Goal: Task Accomplishment & Management: Complete application form

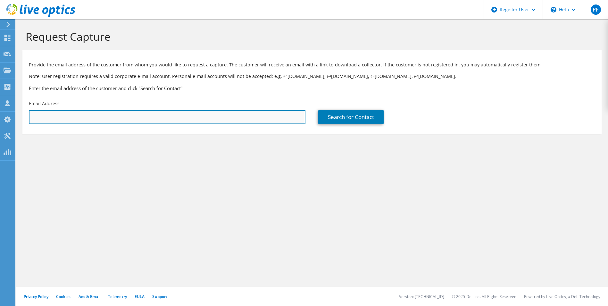
click at [52, 115] on input "text" at bounding box center [167, 117] width 277 height 14
click at [253, 113] on input "text" at bounding box center [167, 117] width 277 height 14
paste input "SNEW@orionfcu.com"
type input "SNEW@orionfcu.com"
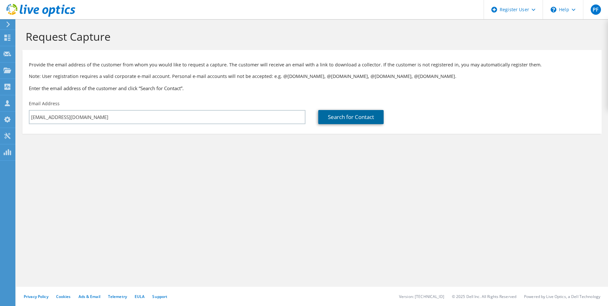
click at [360, 120] on link "Search for Contact" at bounding box center [350, 117] width 65 height 14
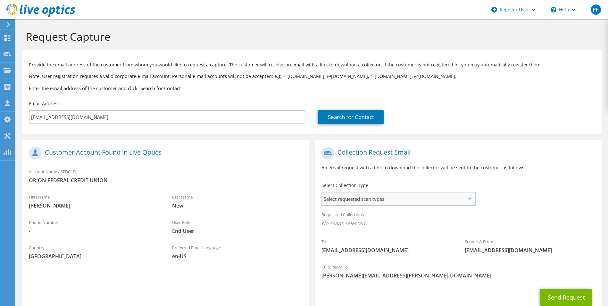
click at [359, 198] on span "Select requested scan types" at bounding box center [398, 198] width 153 height 13
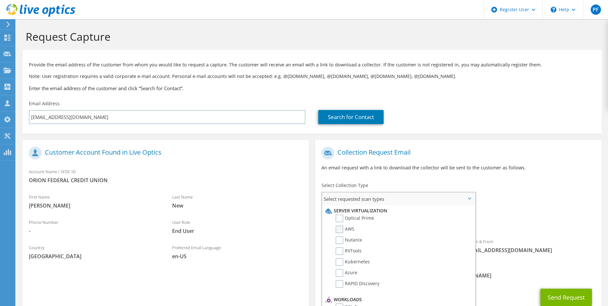
click at [343, 231] on label "AWS" at bounding box center [345, 229] width 19 height 8
click at [0, 0] on input "AWS" at bounding box center [0, 0] width 0 height 0
click at [484, 217] on div "Requested Collections No scans selected AWS" at bounding box center [458, 221] width 286 height 26
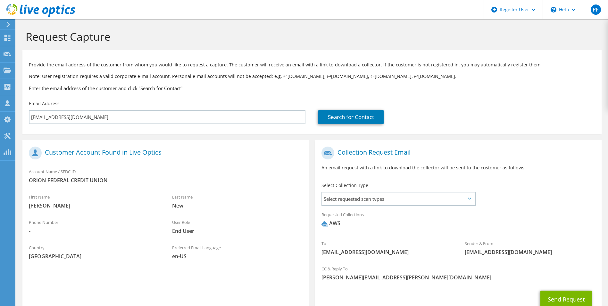
scroll to position [47, 0]
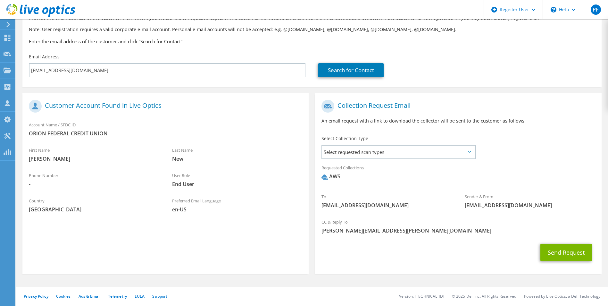
drag, startPoint x: 448, startPoint y: 196, endPoint x: 527, endPoint y: 244, distance: 92.4
click at [527, 244] on div "Send Request" at bounding box center [458, 252] width 286 height 24
click at [392, 156] on span "Select requested scan types" at bounding box center [398, 152] width 153 height 13
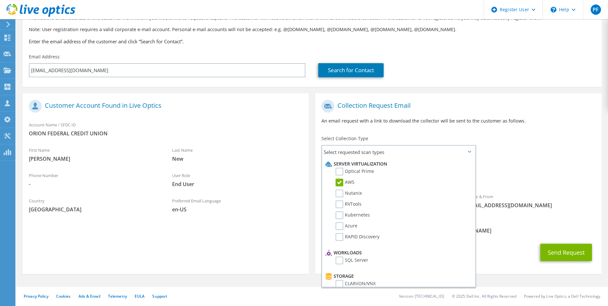
click at [259, 228] on section "Customer Account Found in Live Optics Account Name / SFDC ID ORION FEDERAL CRED…" at bounding box center [165, 183] width 286 height 180
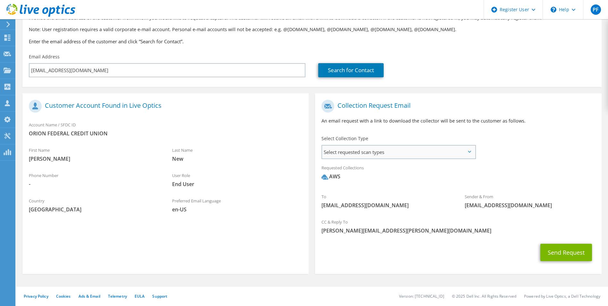
click at [371, 153] on span "Select requested scan types" at bounding box center [398, 152] width 153 height 13
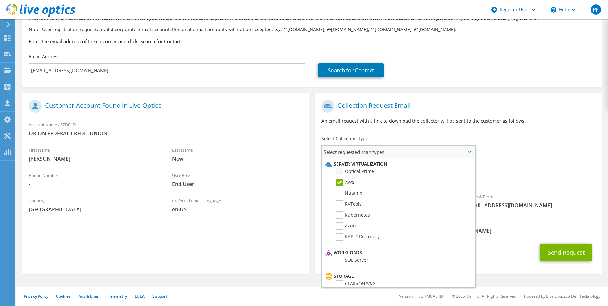
click at [360, 169] on label "Optical Prime" at bounding box center [355, 172] width 38 height 8
click at [0, 0] on input "Optical Prime" at bounding box center [0, 0] width 0 height 0
click at [318, 195] on div "To SNEW@orionfcu.com" at bounding box center [386, 201] width 143 height 22
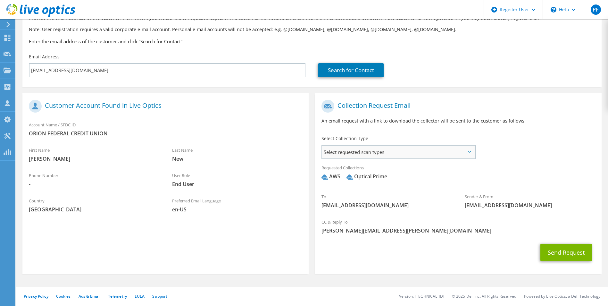
click at [384, 150] on span "Select requested scan types" at bounding box center [398, 152] width 153 height 13
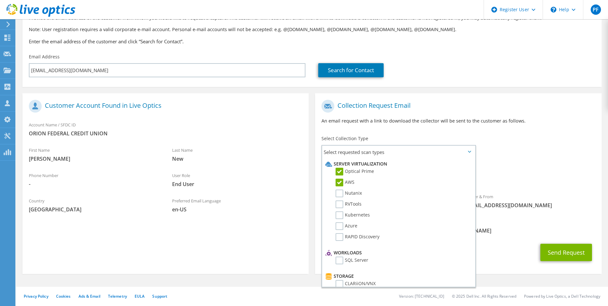
click at [528, 186] on div "Requested Collections No scans selected AWS Optical Prime" at bounding box center [458, 174] width 286 height 26
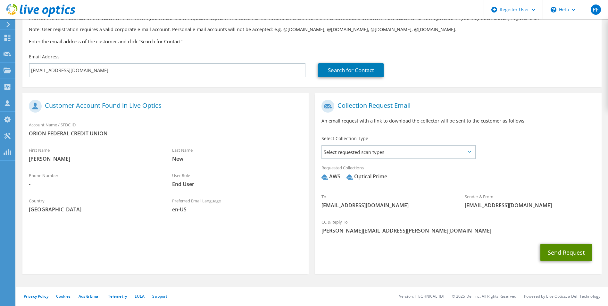
click at [571, 257] on button "Send Request" at bounding box center [566, 252] width 52 height 17
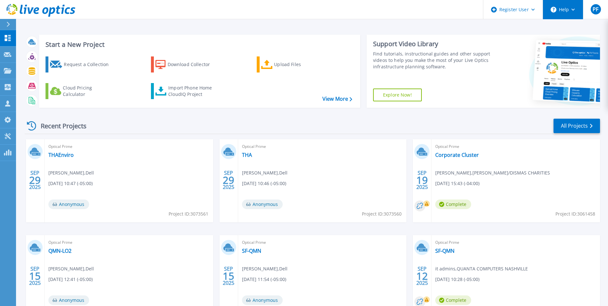
click at [564, 14] on button "Help" at bounding box center [563, 9] width 40 height 19
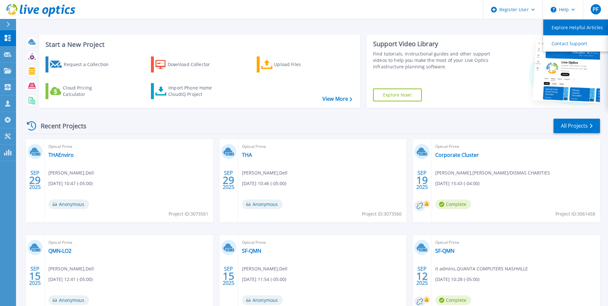
click at [564, 28] on link "Explore Helpful Articles" at bounding box center [578, 28] width 71 height 16
click at [378, 26] on div "Start a New Project Request a Collection Download Collector Upload Files Cloud …" at bounding box center [312, 168] width 592 height 336
click at [303, 118] on div "Recent Projects All Projects SEP 29 2025 Optical Prime THAEnviro Patrick Frey ,…" at bounding box center [312, 224] width 575 height 223
